Goal: Communication & Community: Answer question/provide support

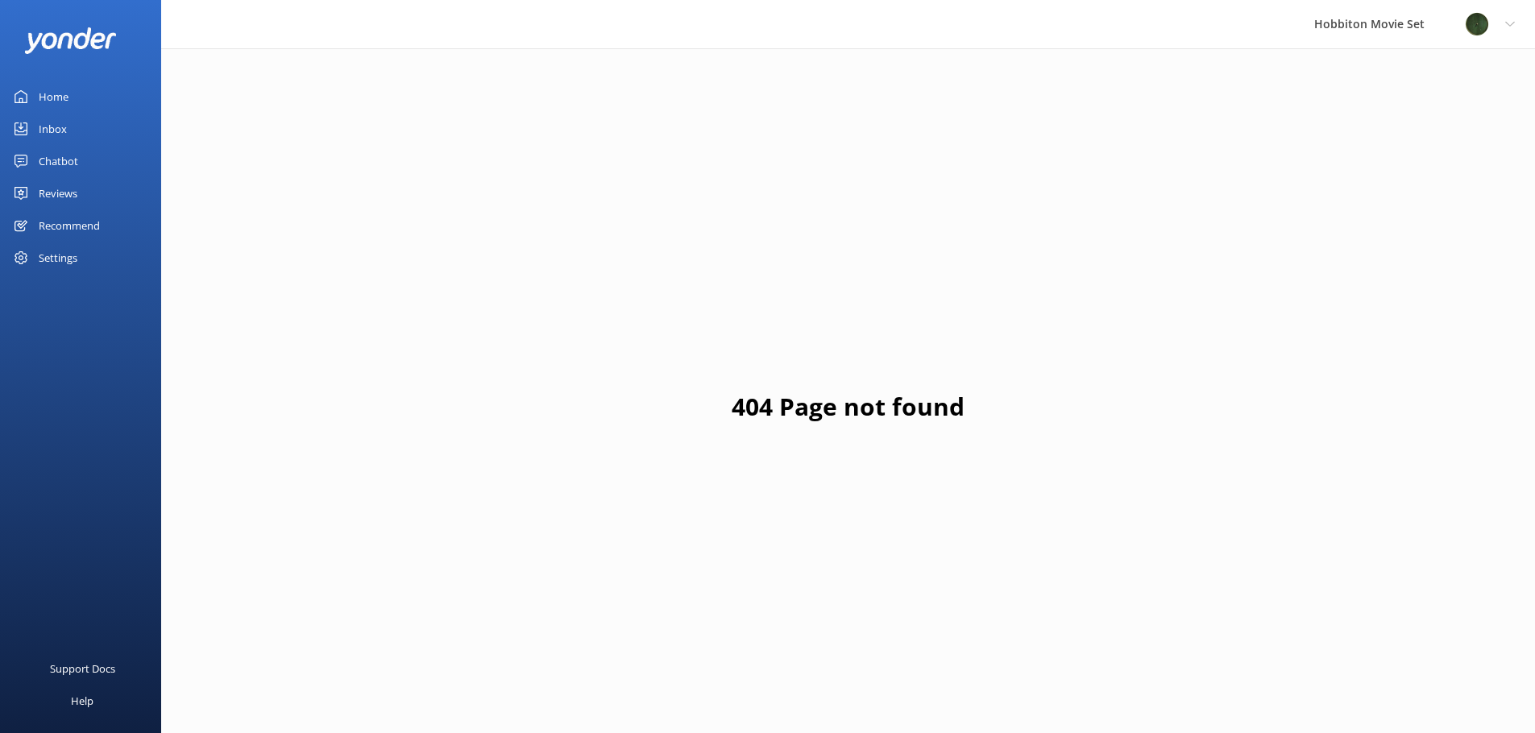
click at [73, 189] on div "Reviews" at bounding box center [58, 193] width 39 height 32
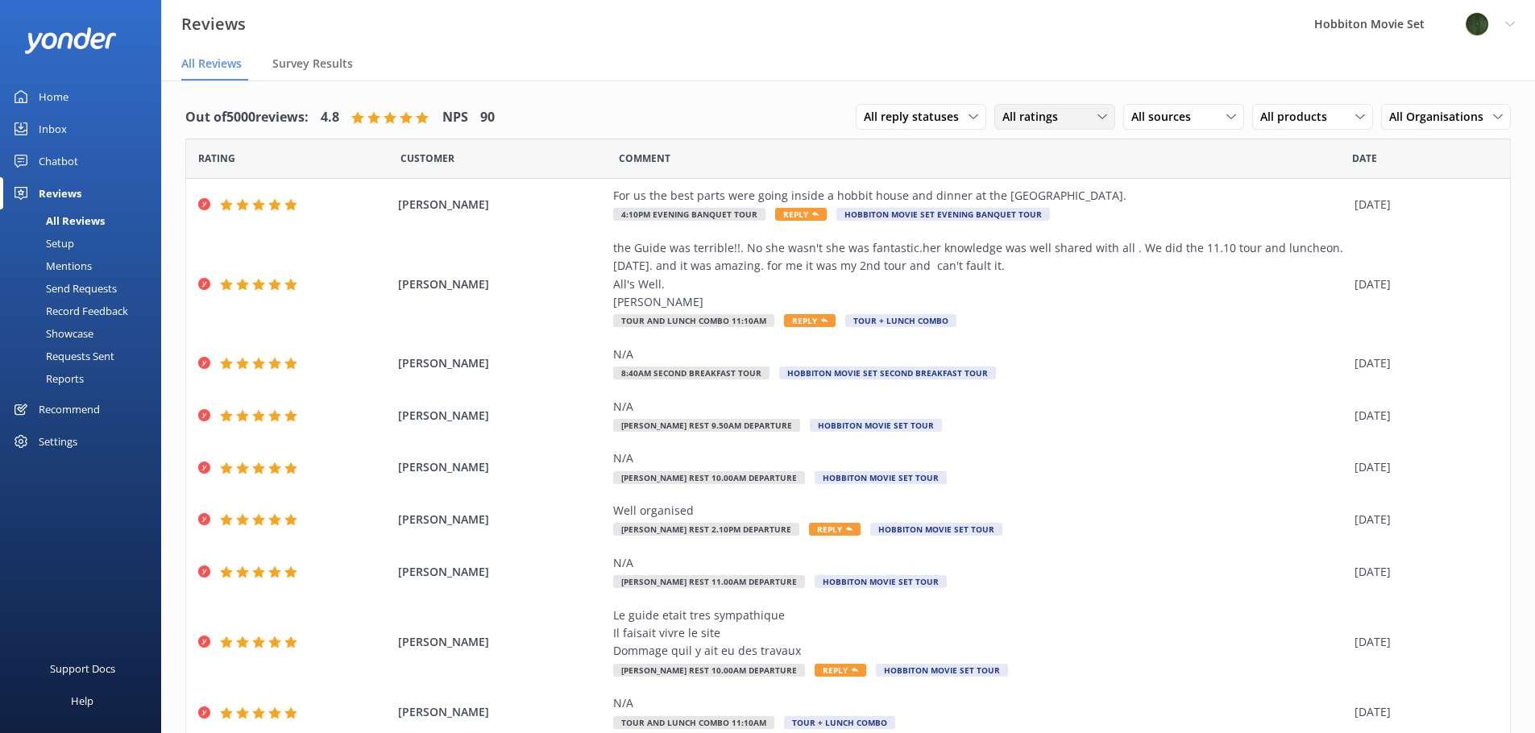
click at [1059, 122] on div "All ratings" at bounding box center [1054, 117] width 113 height 18
click at [1047, 250] on div "Detractors" at bounding box center [1055, 248] width 74 height 16
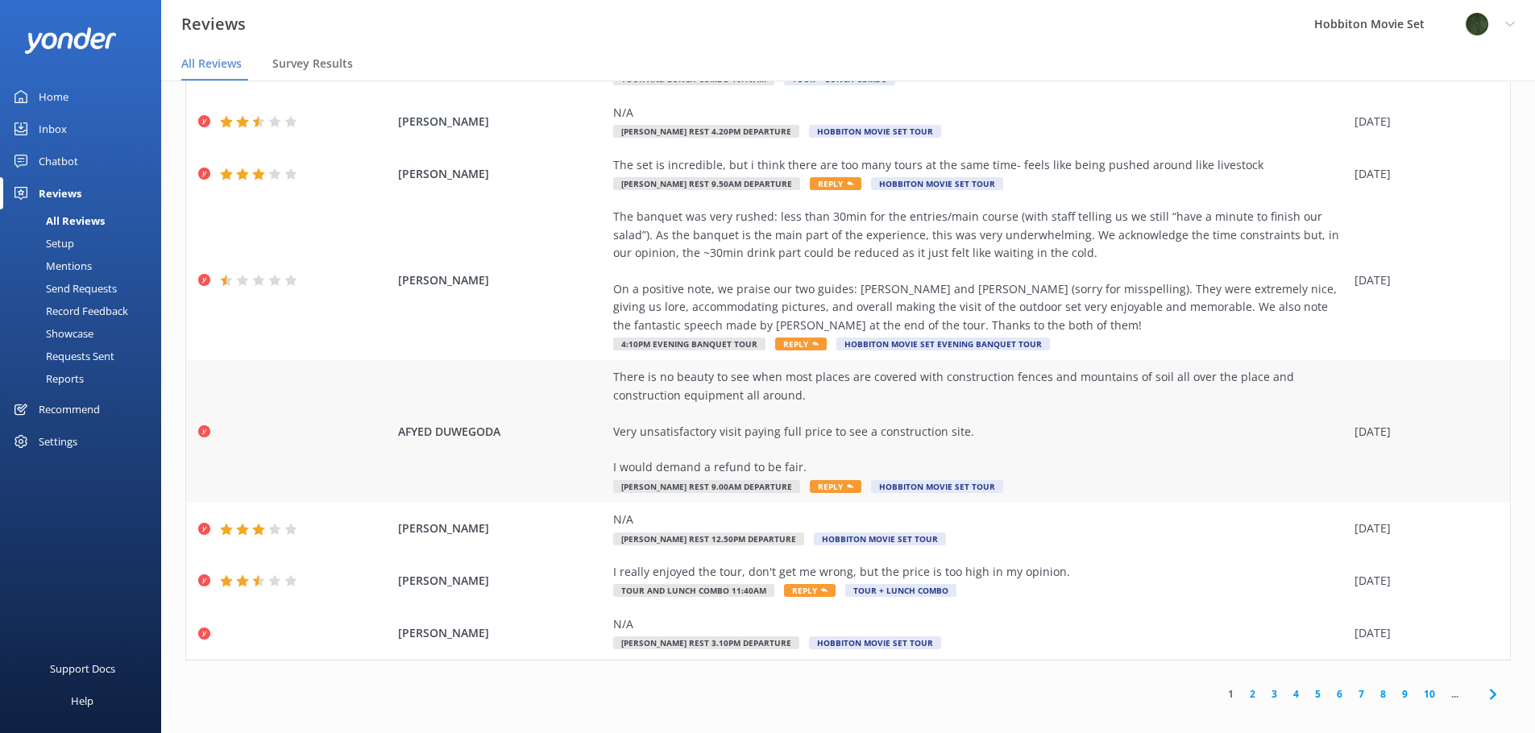
scroll to position [22, 0]
click at [1057, 450] on div "There is no beauty to see when most places are covered with construction fences…" at bounding box center [979, 421] width 733 height 108
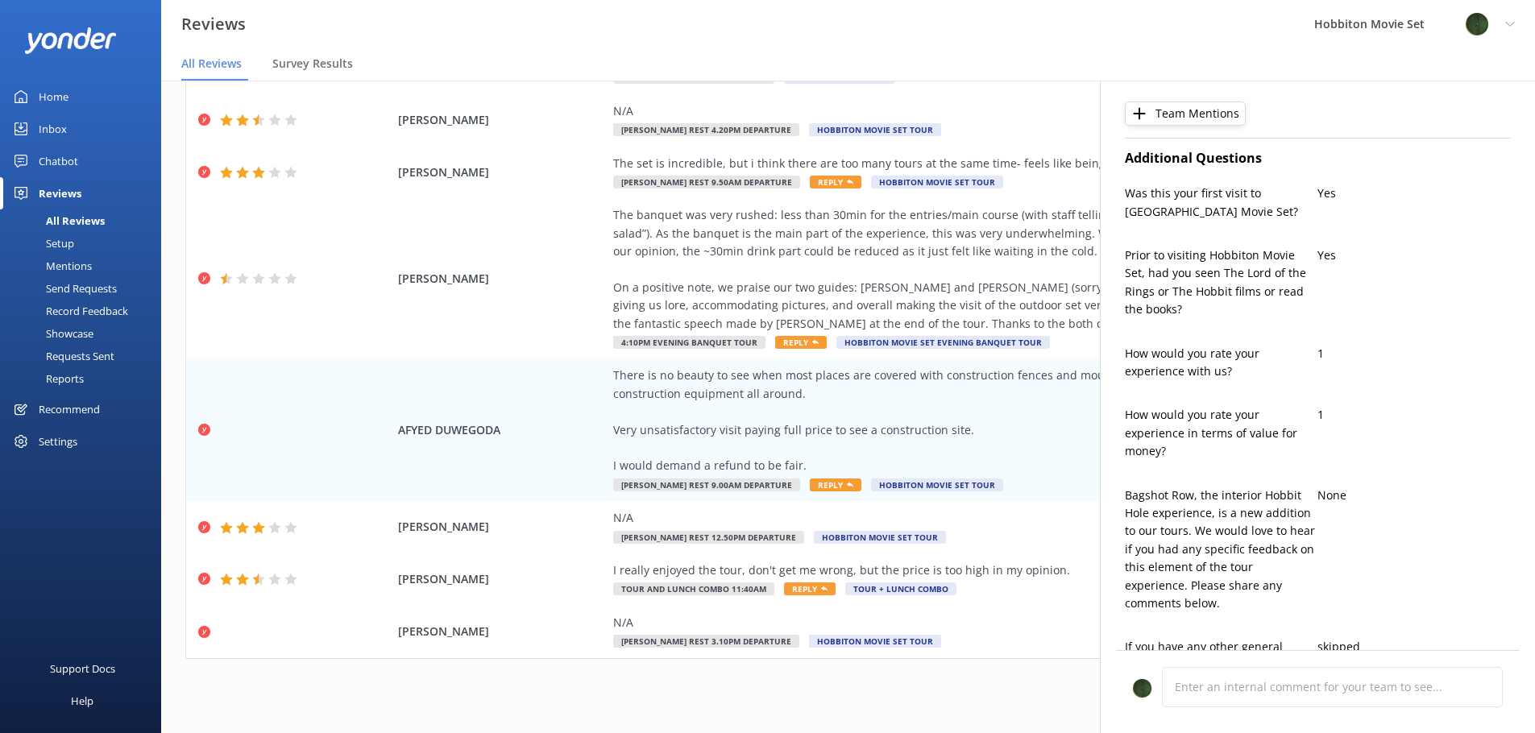
type textarea "Dear AFYED, Thank you for sharing your feedback. We’re very sorry to hear about…"
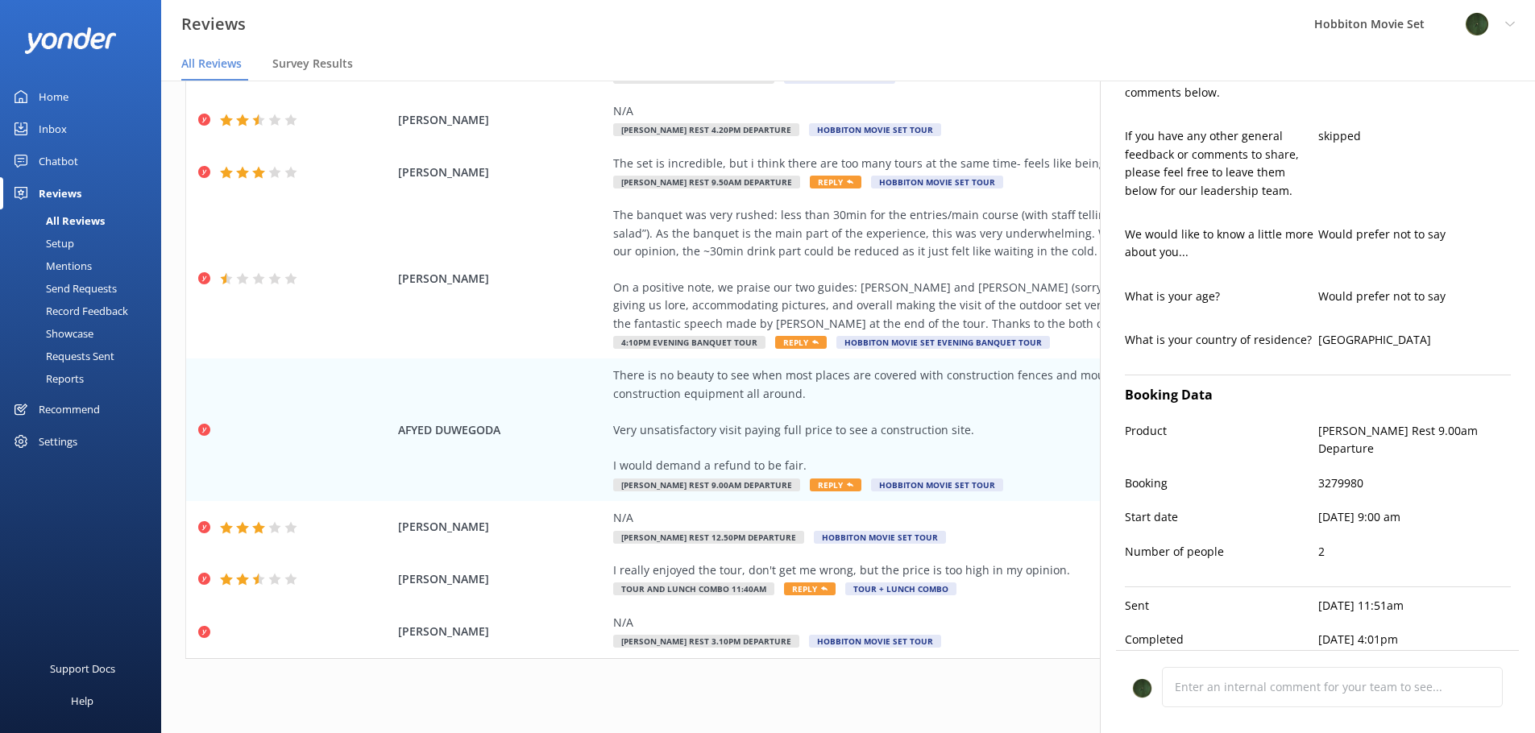
scroll to position [32, 0]
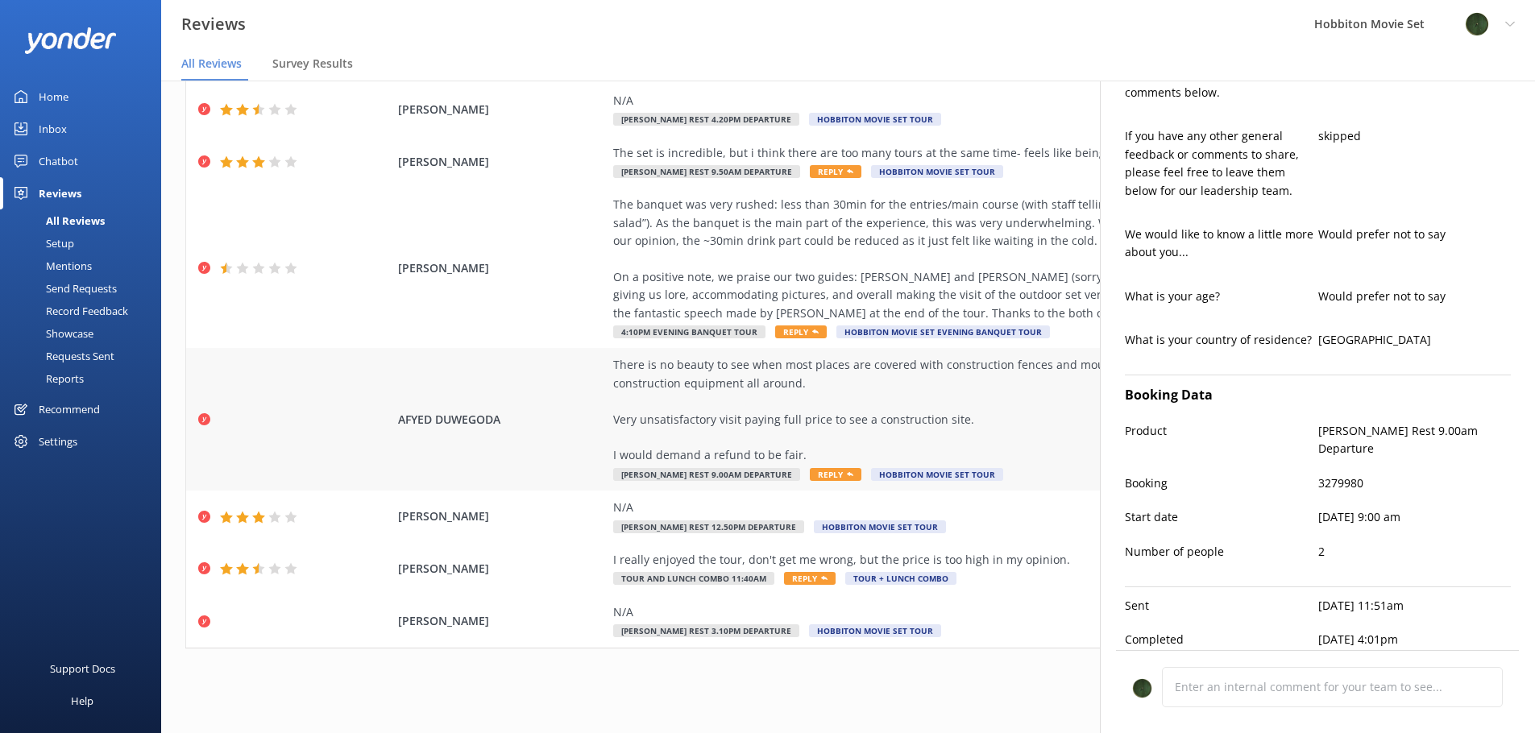
click at [1069, 388] on div "There is no beauty to see when most places are covered with construction fences…" at bounding box center [979, 410] width 733 height 108
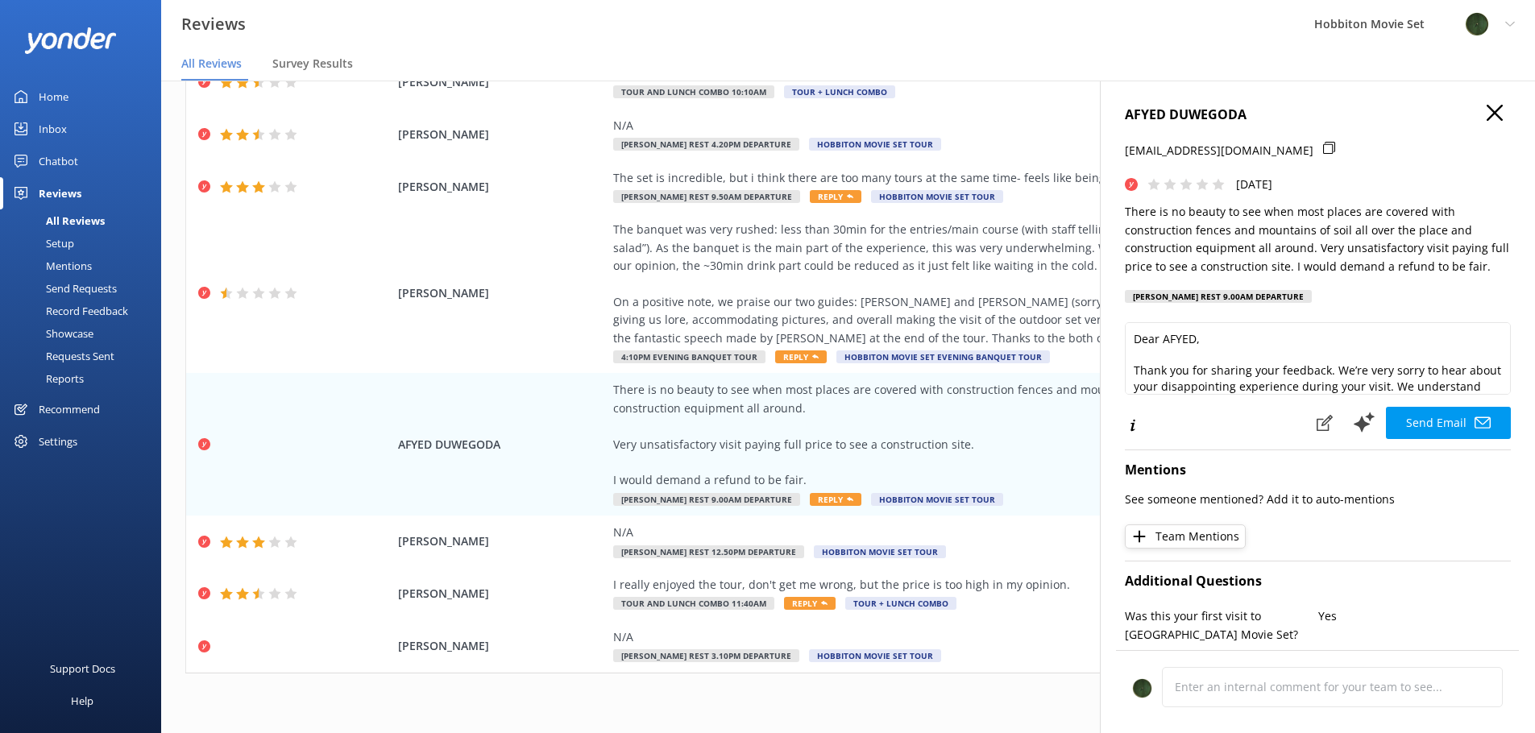
scroll to position [0, 0]
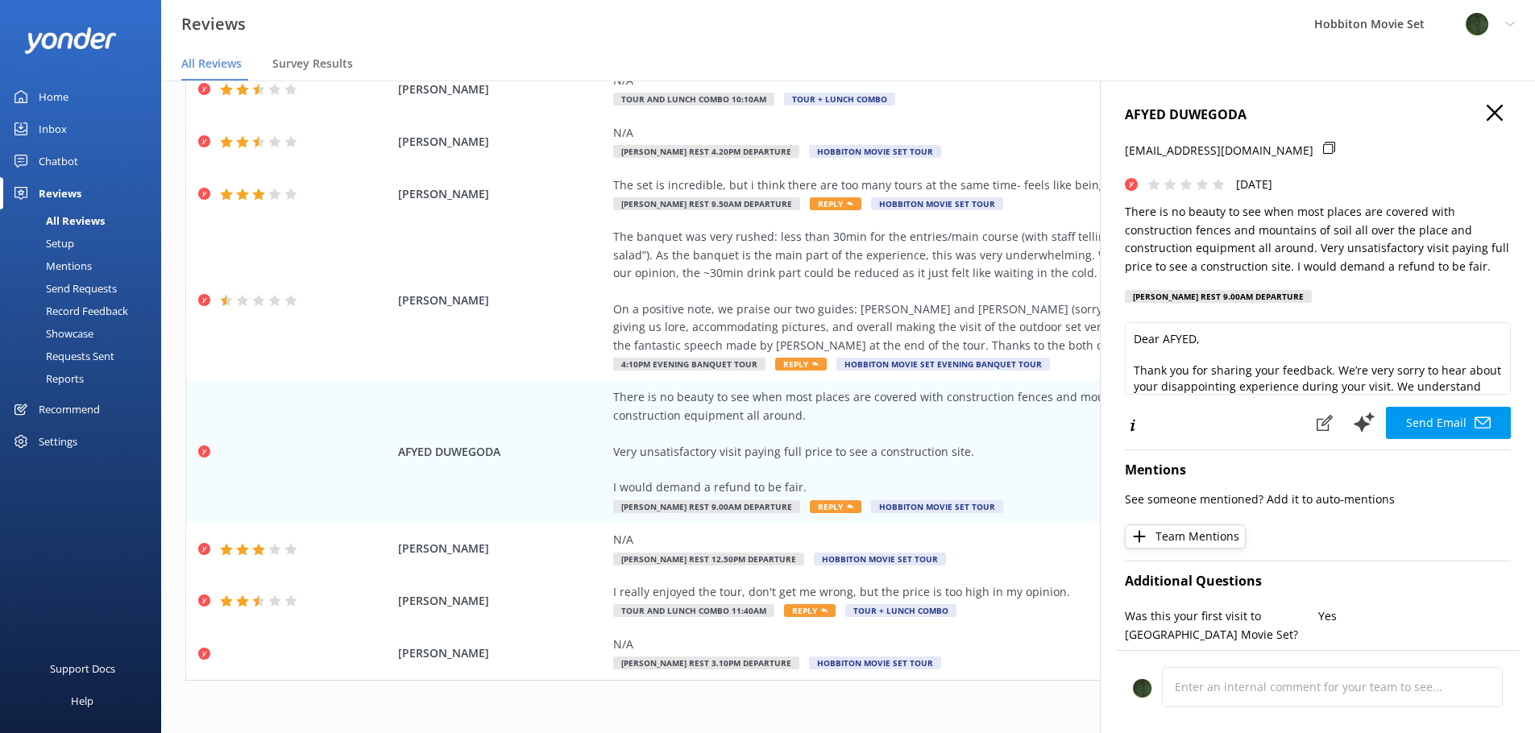
click at [1486, 101] on div "AFYED DUWEGODA [EMAIL_ADDRESS][DOMAIN_NAME] [DATE] There is no beauty to see wh…" at bounding box center [1317, 447] width 435 height 733
drag, startPoint x: 1481, startPoint y: 118, endPoint x: 1384, endPoint y: 201, distance: 128.0
click at [1487, 118] on icon "button" at bounding box center [1495, 113] width 16 height 16
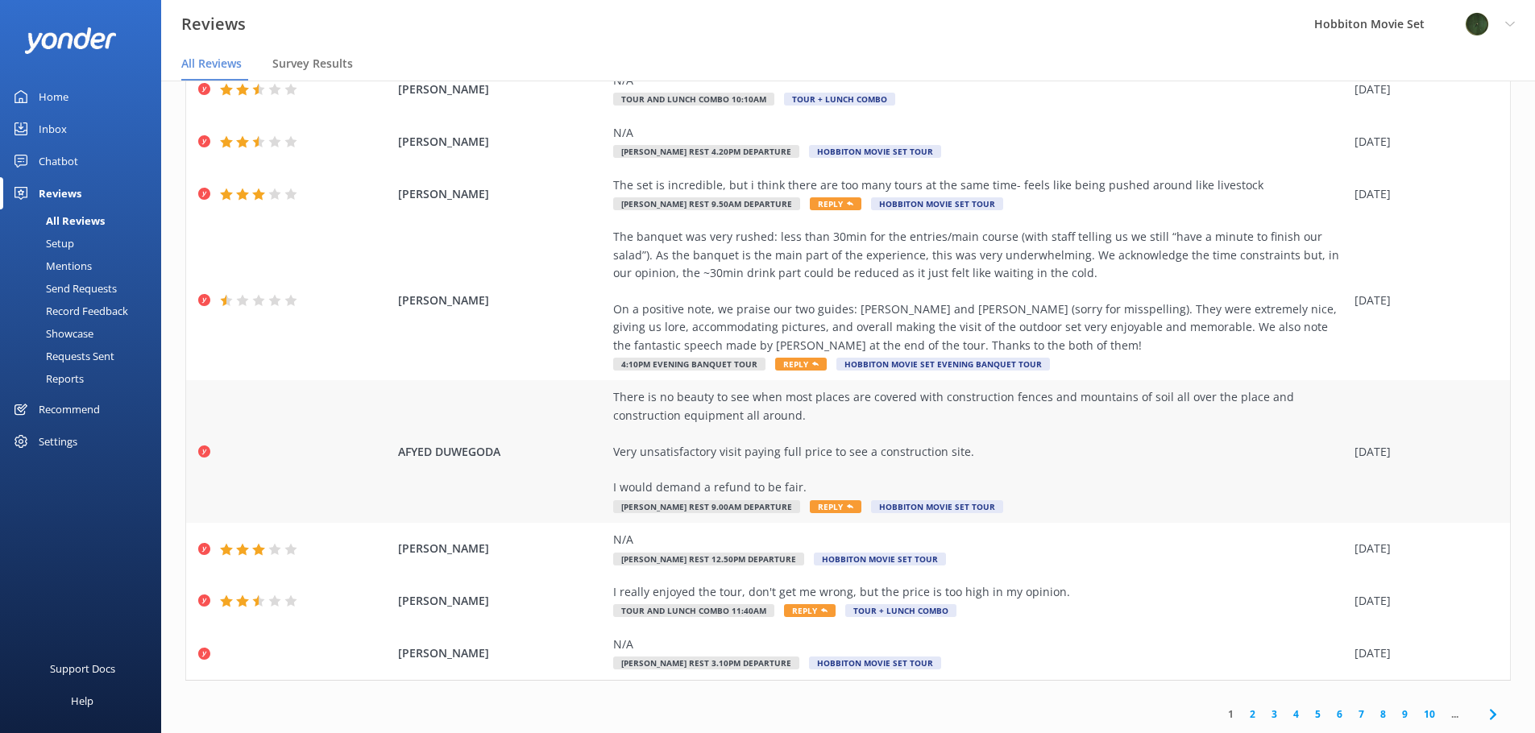
scroll to position [32, 0]
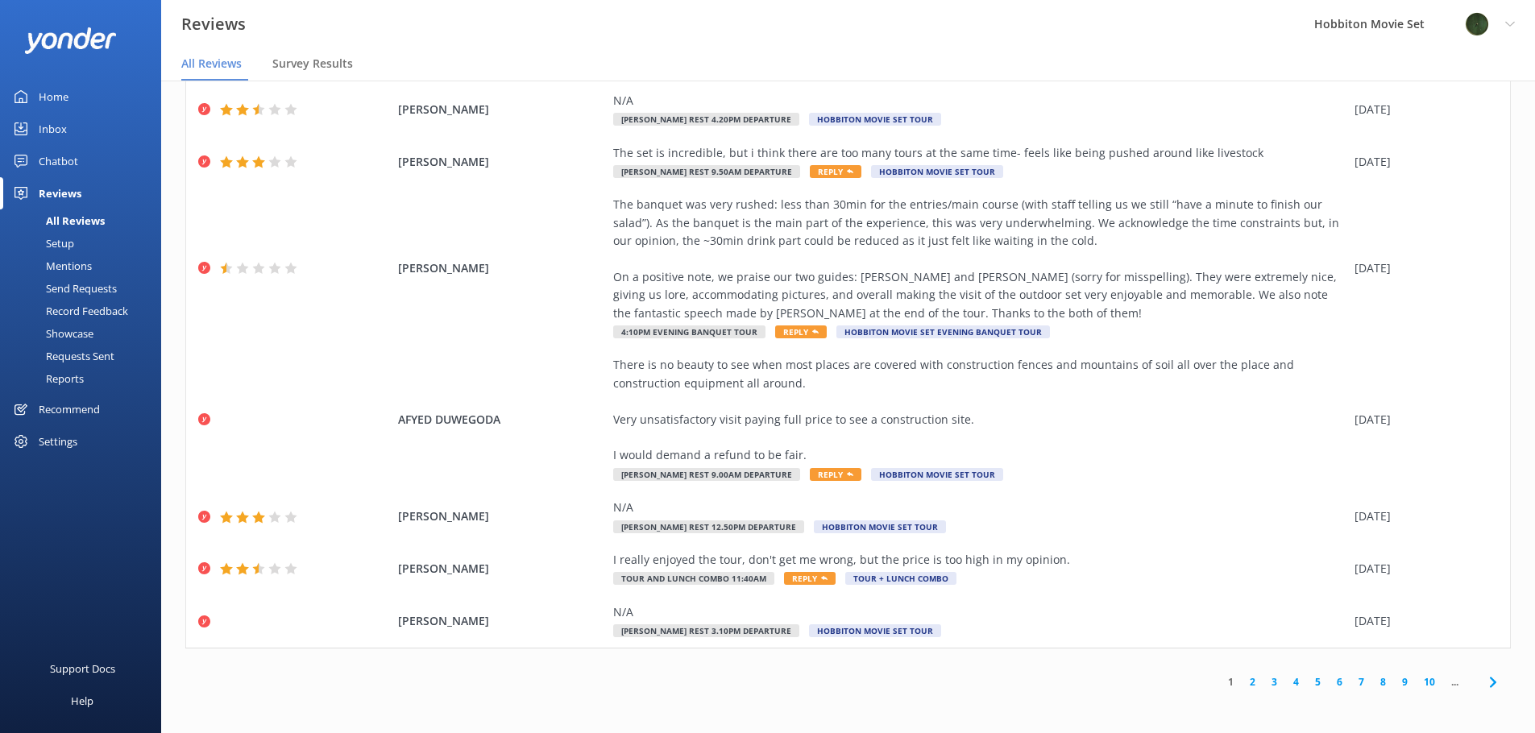
click at [1242, 683] on link "2" at bounding box center [1253, 681] width 22 height 15
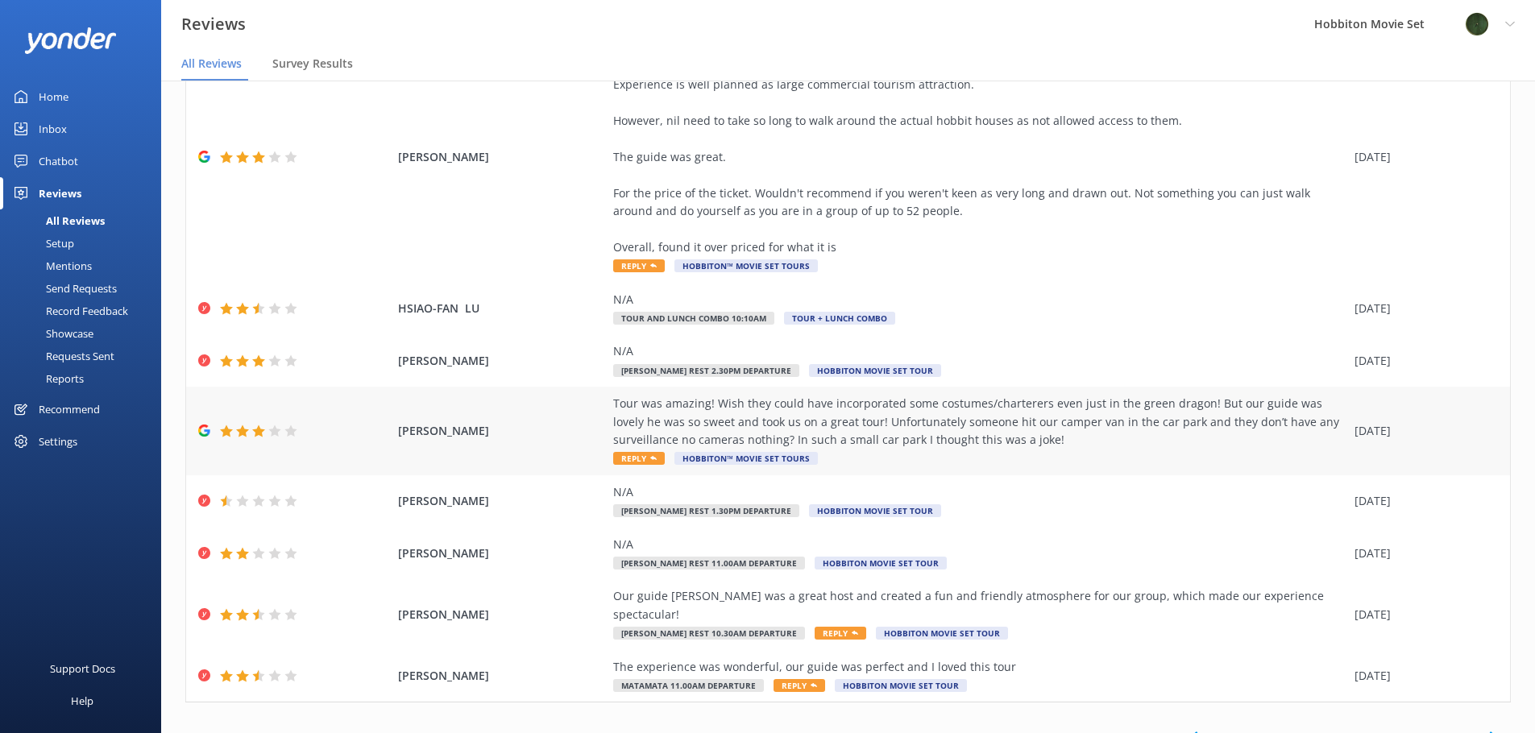
scroll to position [255, 0]
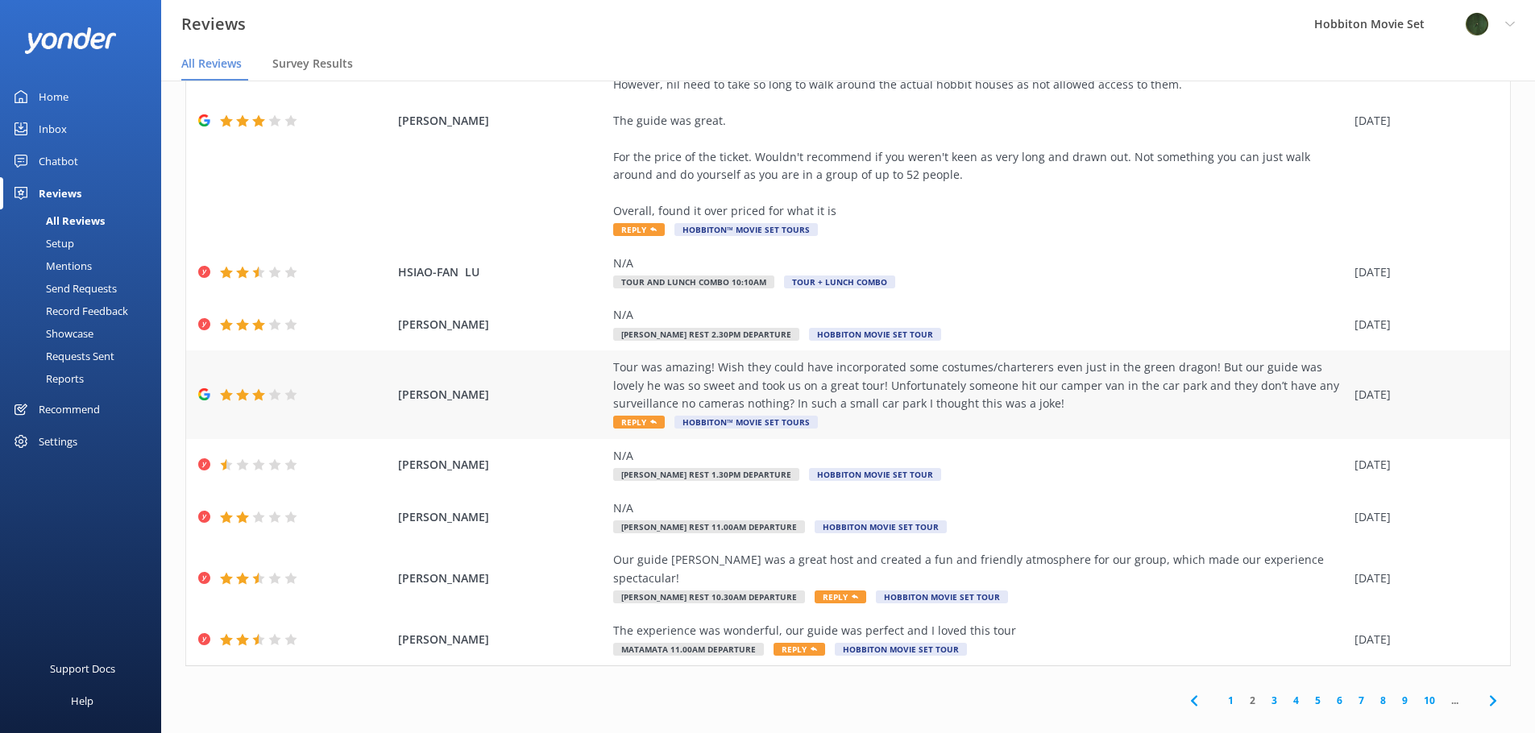
click at [1104, 405] on div "Tour was amazing! Wish they could have incorporated some costumes/charterers ev…" at bounding box center [979, 386] width 733 height 54
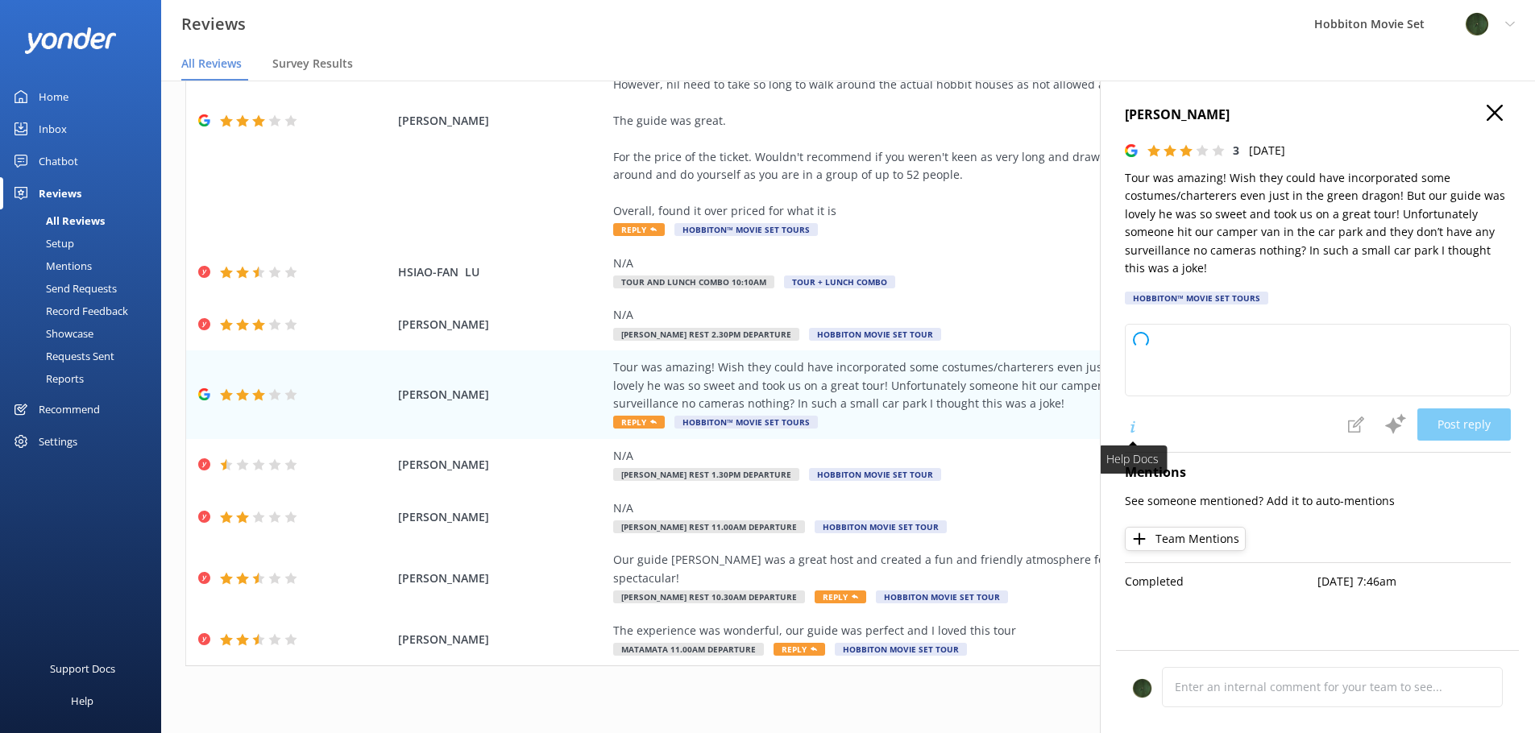
type textarea "Thank you so much for your feedback! We're delighted to hear you enjoyed the to…"
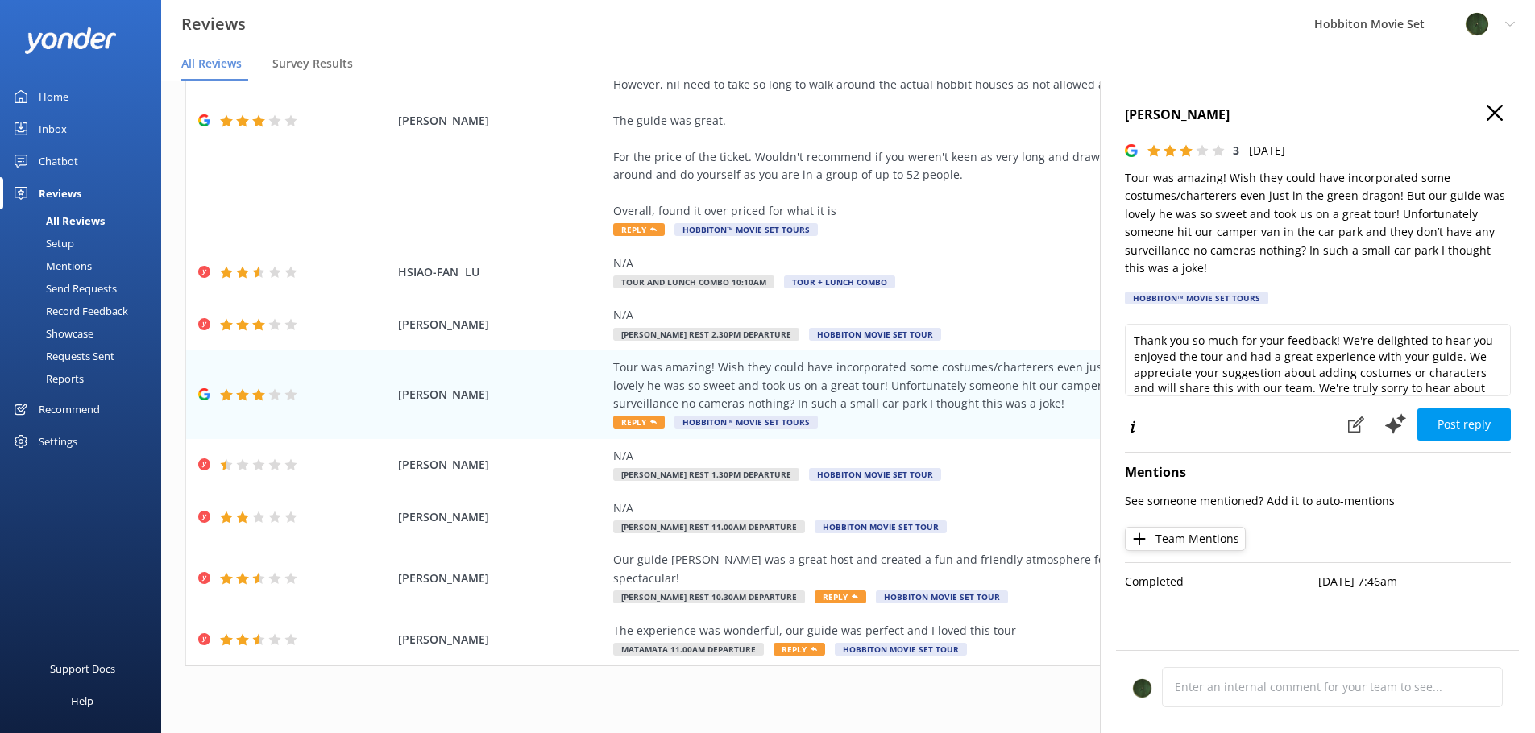
click at [1497, 112] on icon "button" at bounding box center [1495, 113] width 16 height 16
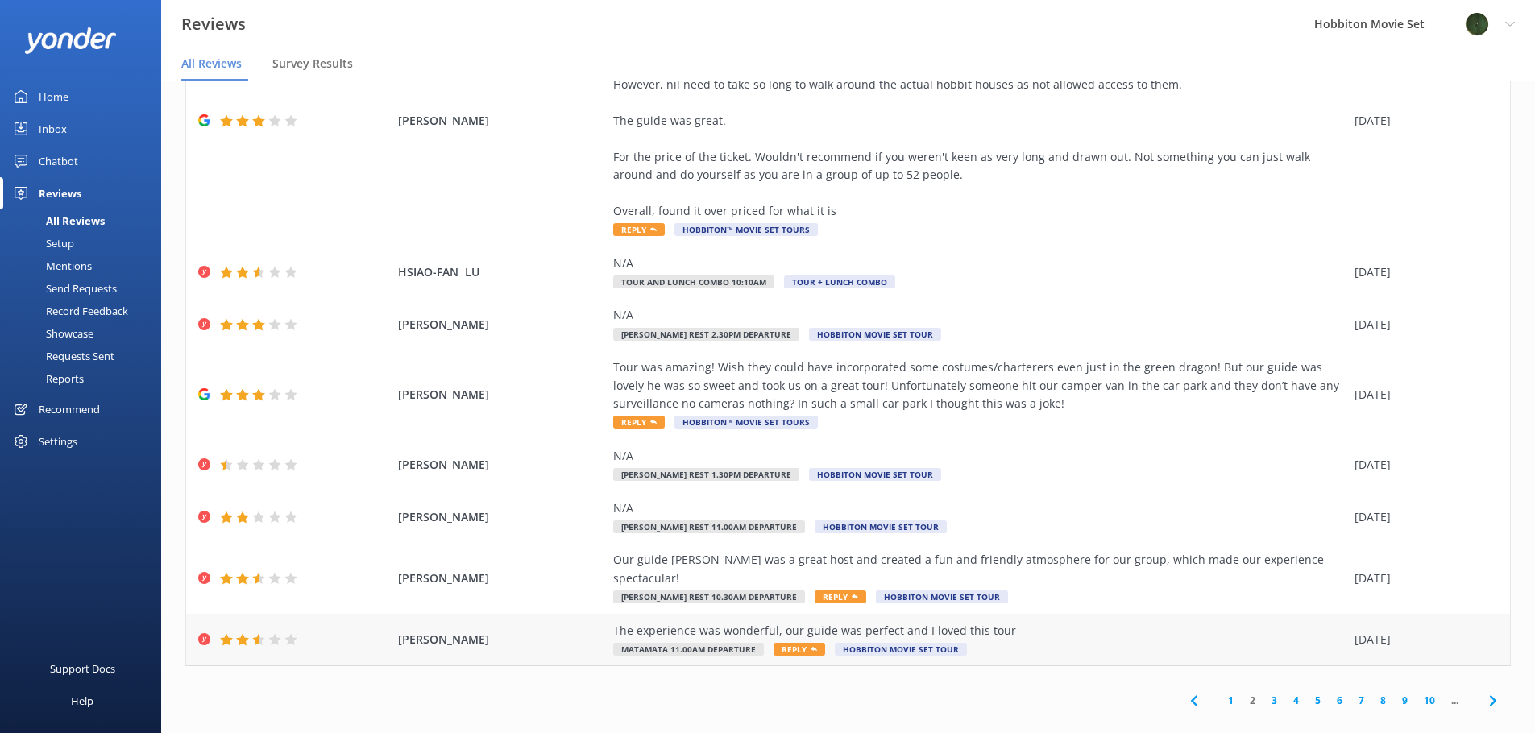
click at [1054, 622] on div "The experience was wonderful, our guide was perfect and I loved this tour" at bounding box center [979, 631] width 733 height 18
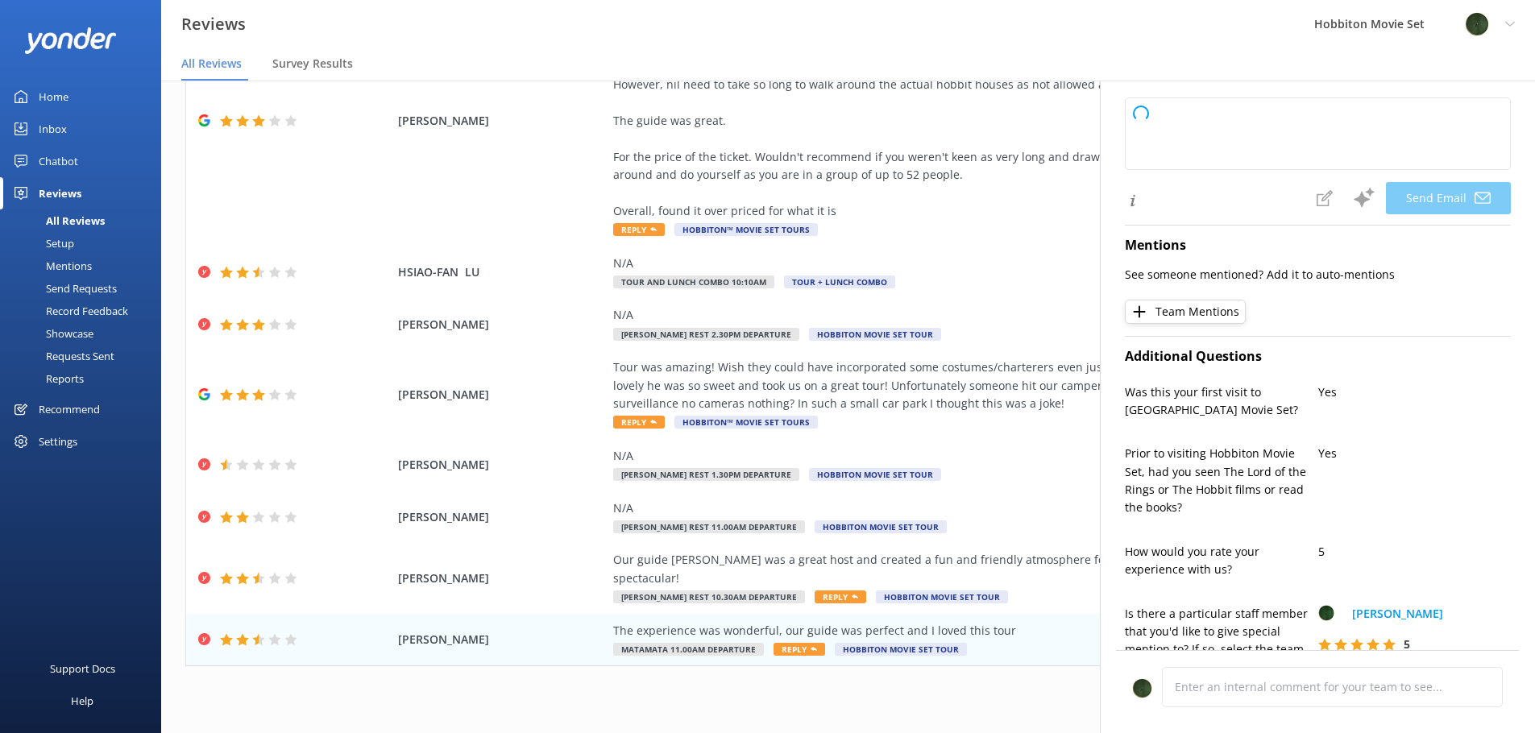
scroll to position [212, 0]
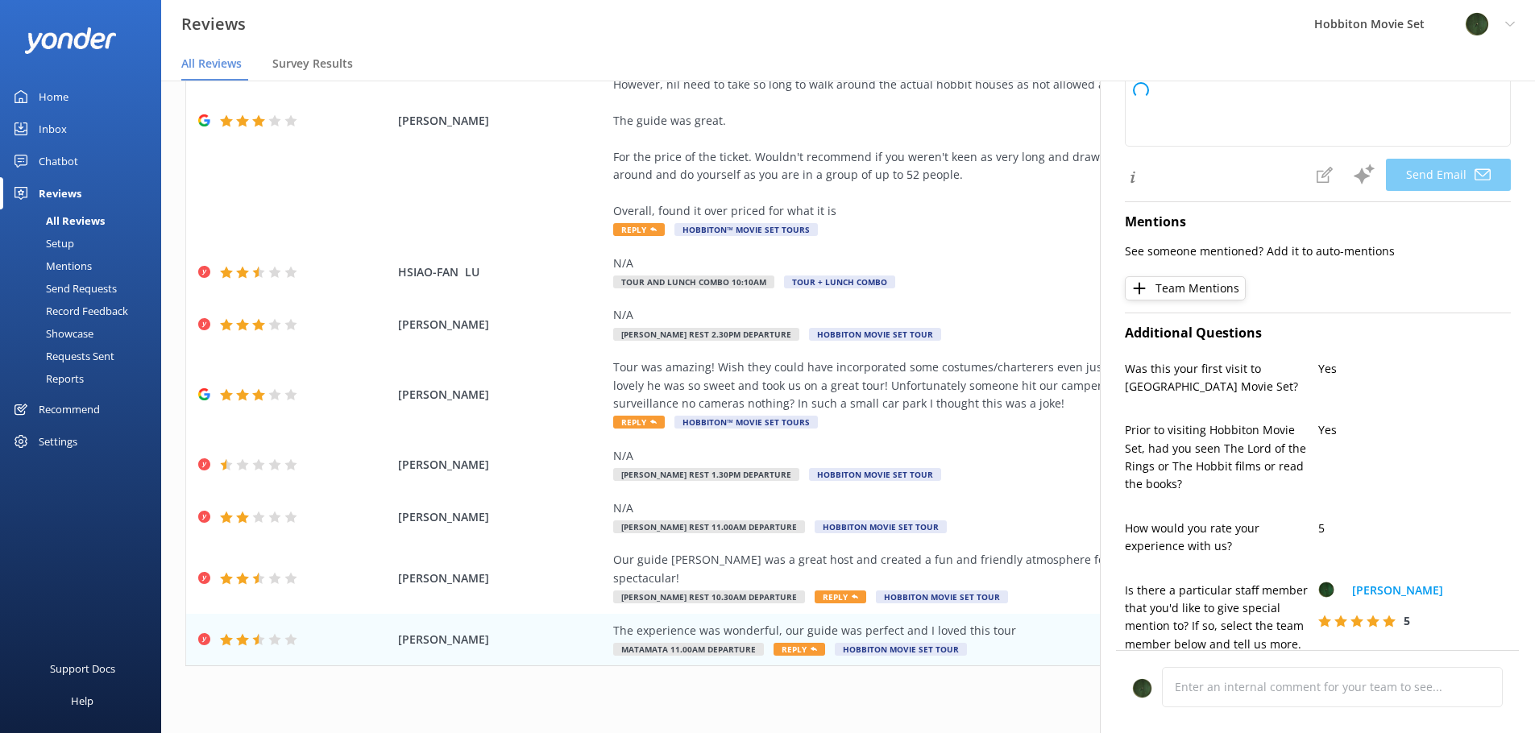
type textarea "Hi [PERSON_NAME], Thank you so much for your kind words about your experience a…"
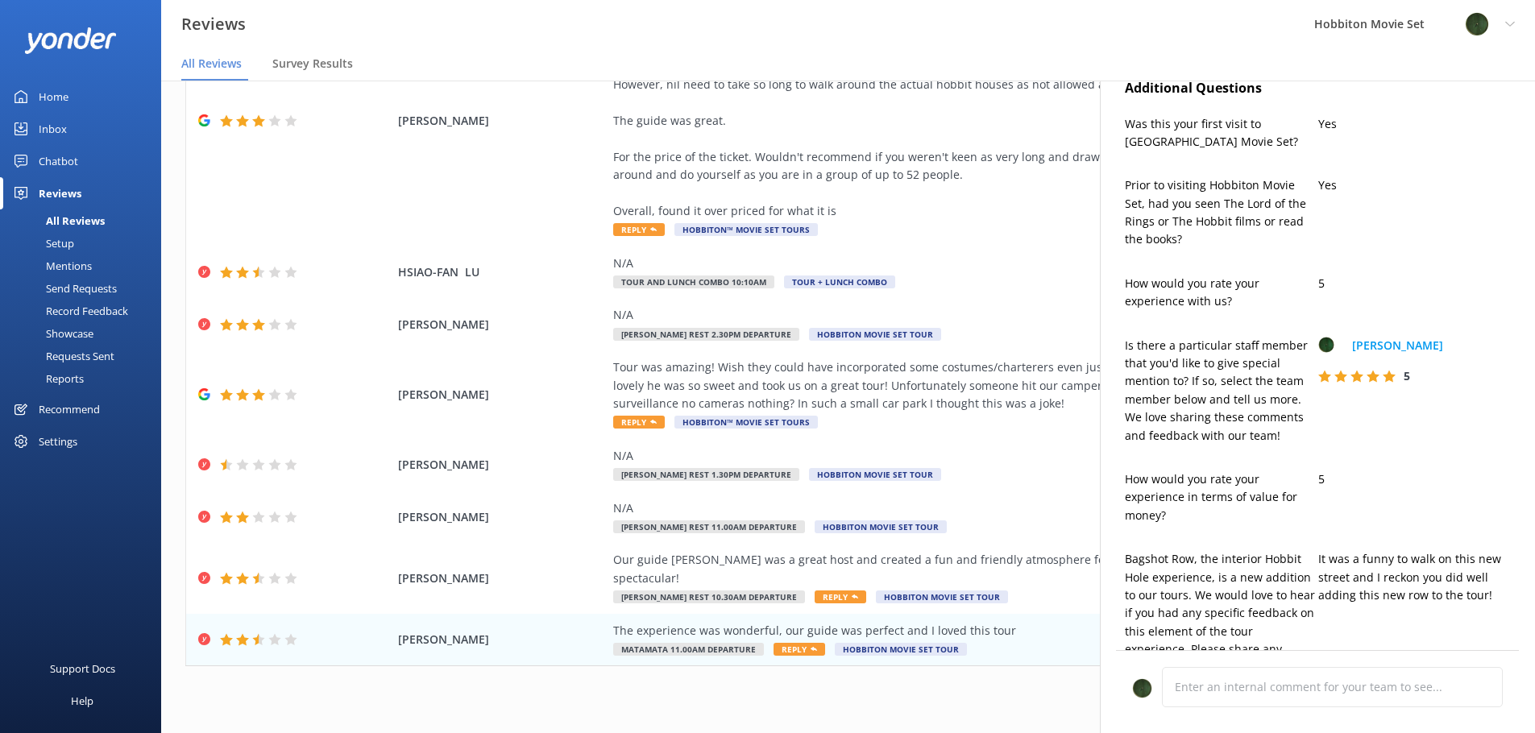
scroll to position [0, 0]
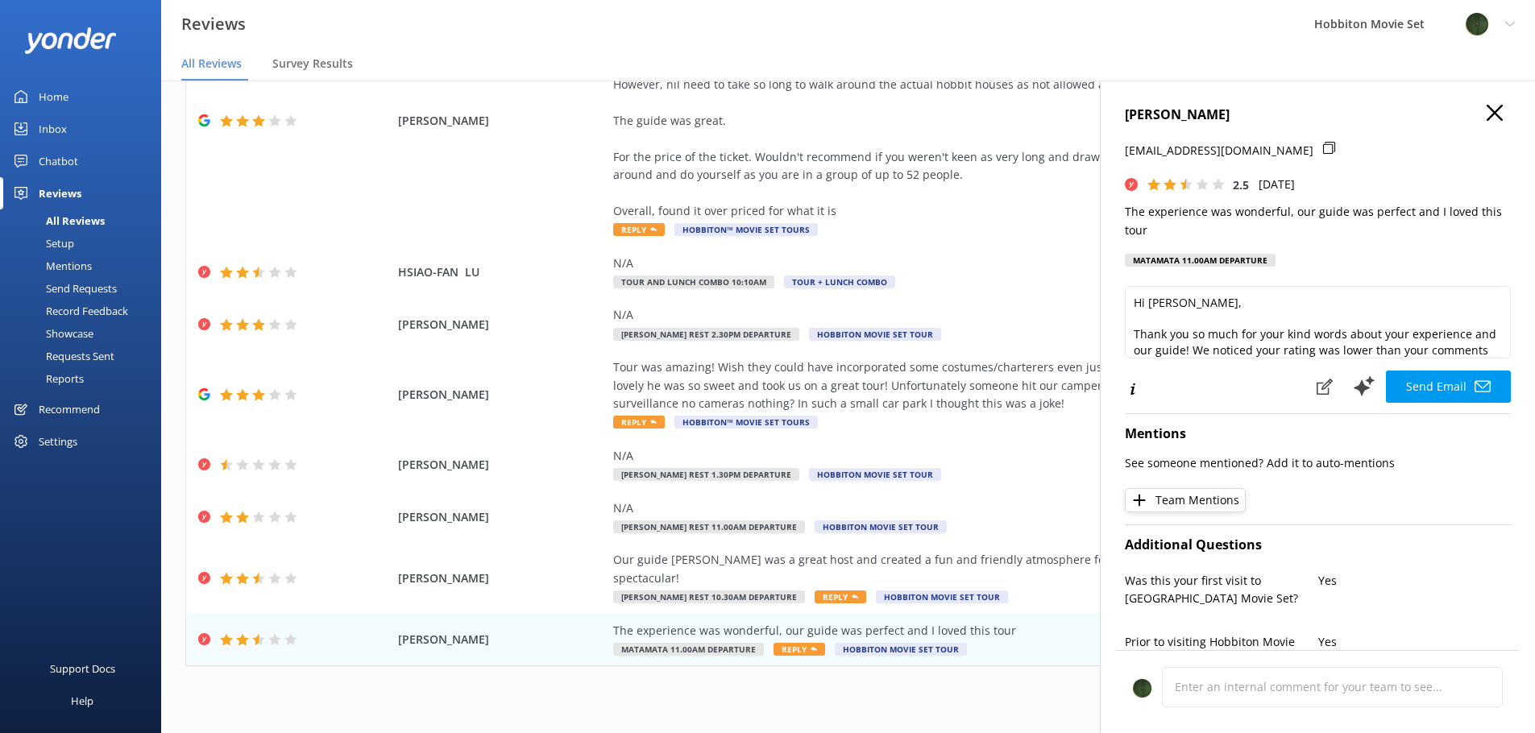
click at [1487, 108] on icon "button" at bounding box center [1495, 113] width 16 height 16
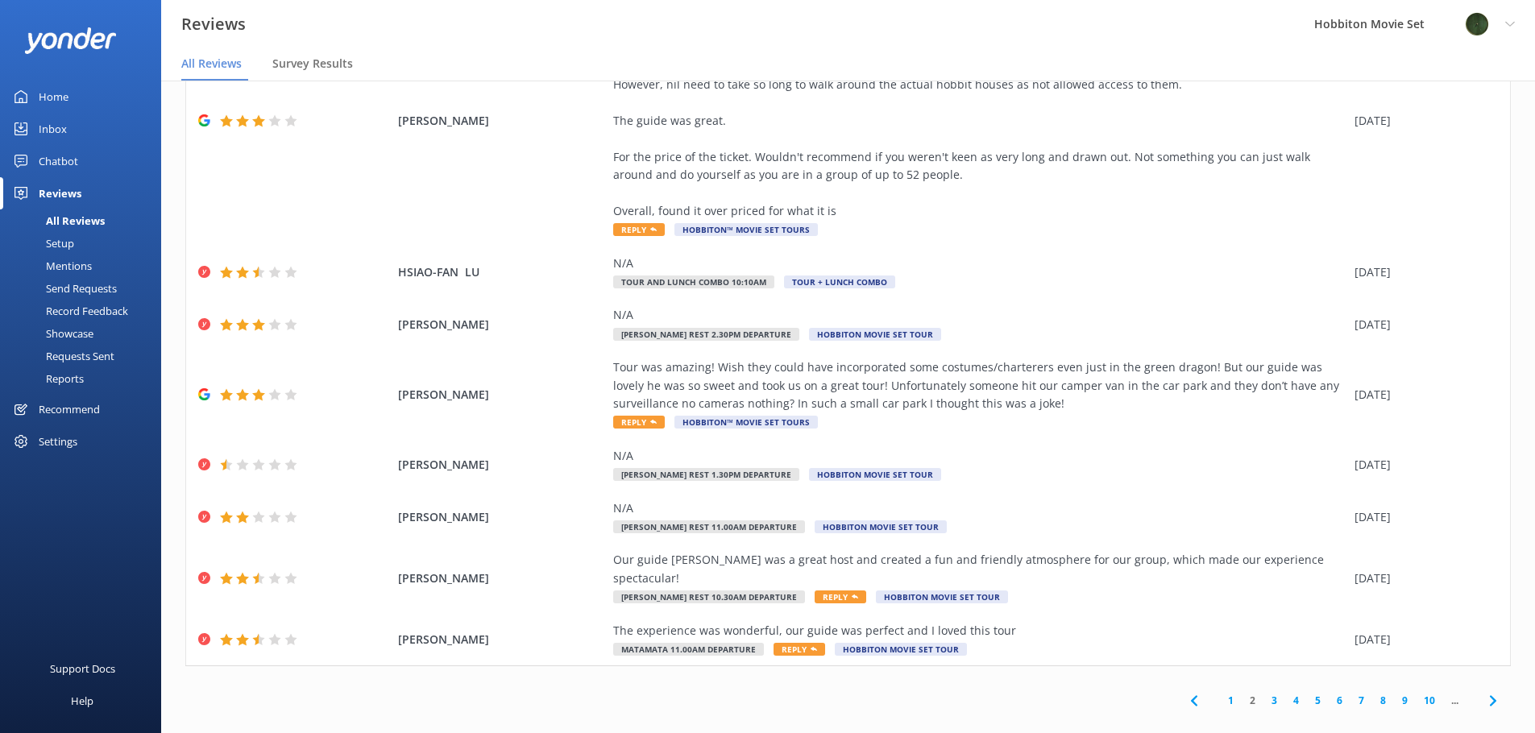
click at [1264, 693] on link "3" at bounding box center [1275, 700] width 22 height 15
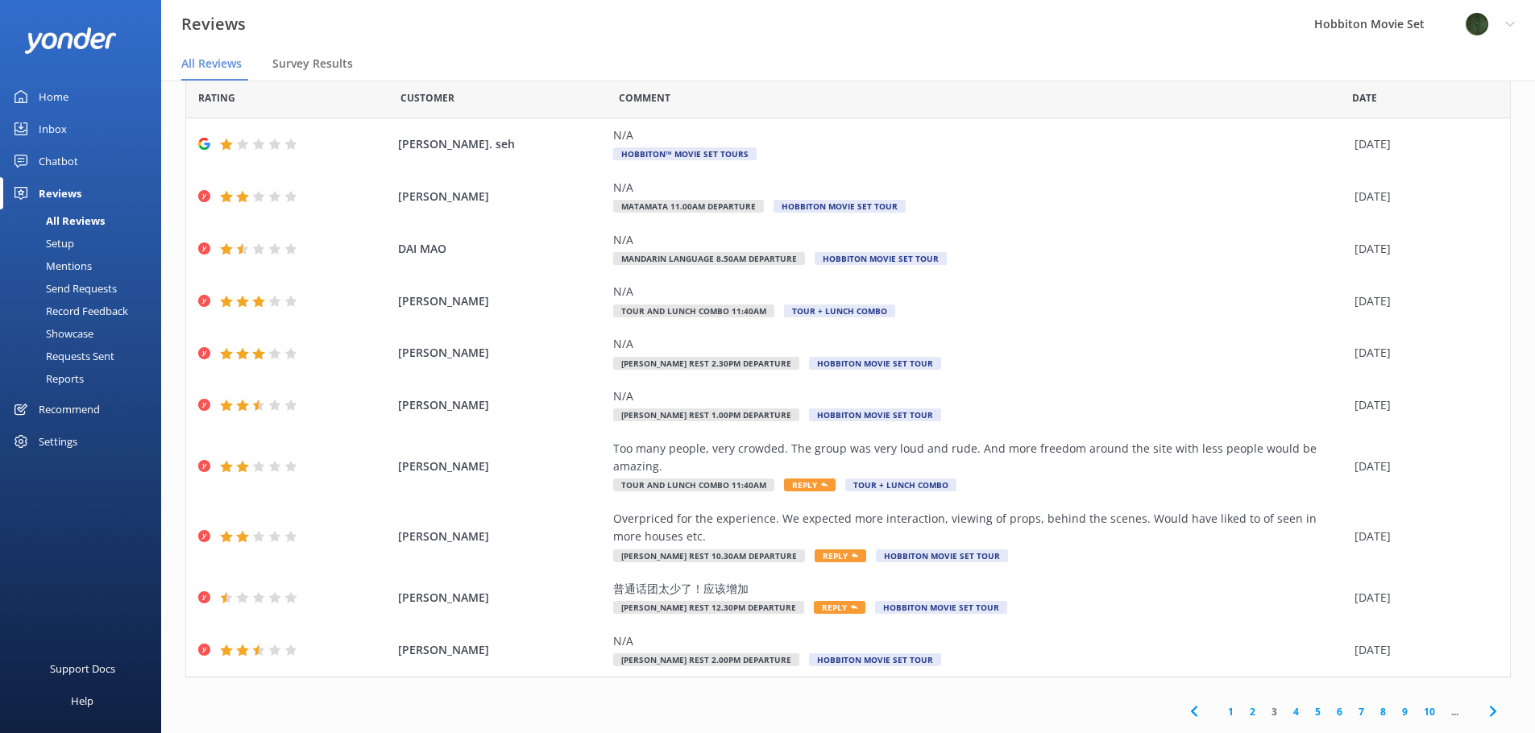
scroll to position [39, 0]
